Goal: Transaction & Acquisition: Subscribe to service/newsletter

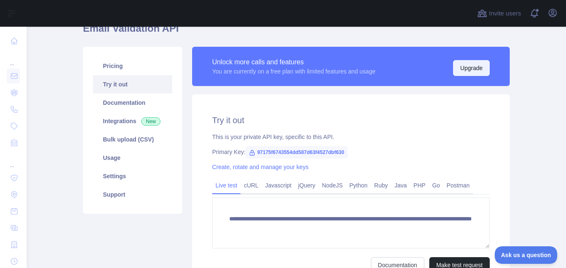
click at [472, 61] on button "Upgrade" at bounding box center [471, 68] width 37 height 16
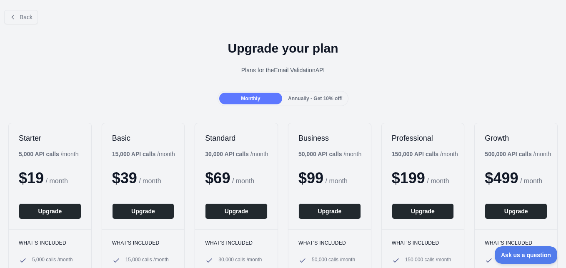
click at [297, 98] on span "Annually - Get 10% off!" at bounding box center [315, 98] width 55 height 6
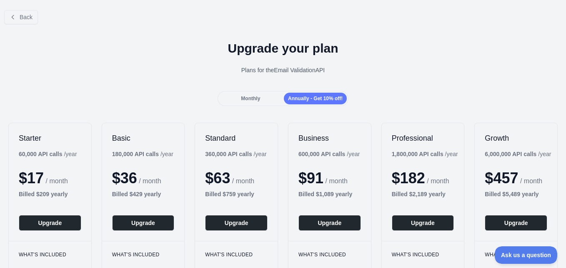
click at [243, 105] on div "Monthly Annually - Get 10% off!" at bounding box center [283, 98] width 131 height 15
click at [246, 102] on div "Monthly" at bounding box center [250, 99] width 63 height 12
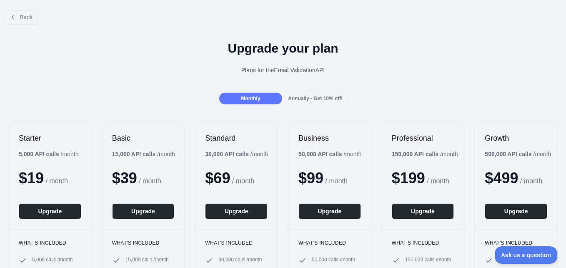
click at [313, 98] on span "Annually - Get 10% off!" at bounding box center [315, 98] width 55 height 6
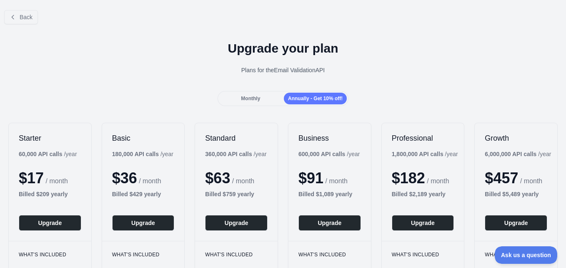
click at [18, 25] on div "Back" at bounding box center [283, 17] width 566 height 28
click at [25, 15] on span "Back" at bounding box center [26, 17] width 13 height 7
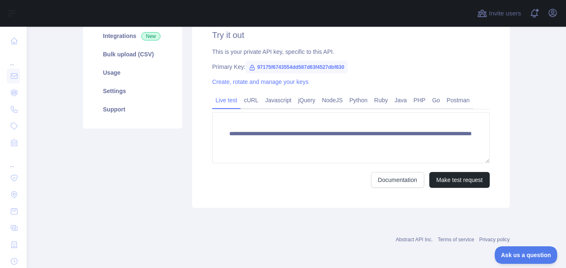
scroll to position [128, 0]
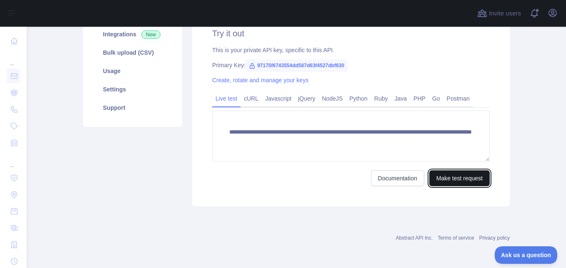
click at [452, 182] on button "Make test request" at bounding box center [459, 178] width 60 height 16
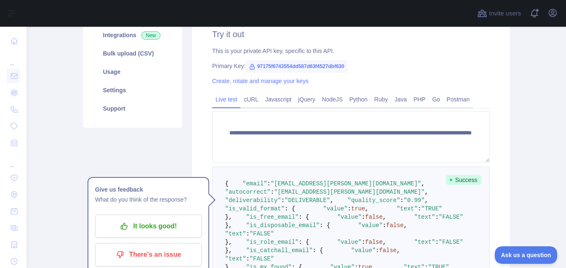
scroll to position [148, 0]
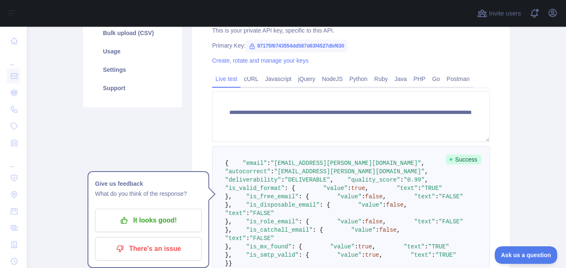
click at [356, 148] on pre "{ "email" : "[EMAIL_ADDRESS][PERSON_NAME][DOMAIN_NAME]" , "autocorrect" : "[EMA…" at bounding box center [351, 213] width 278 height 134
